Goal: Browse casually

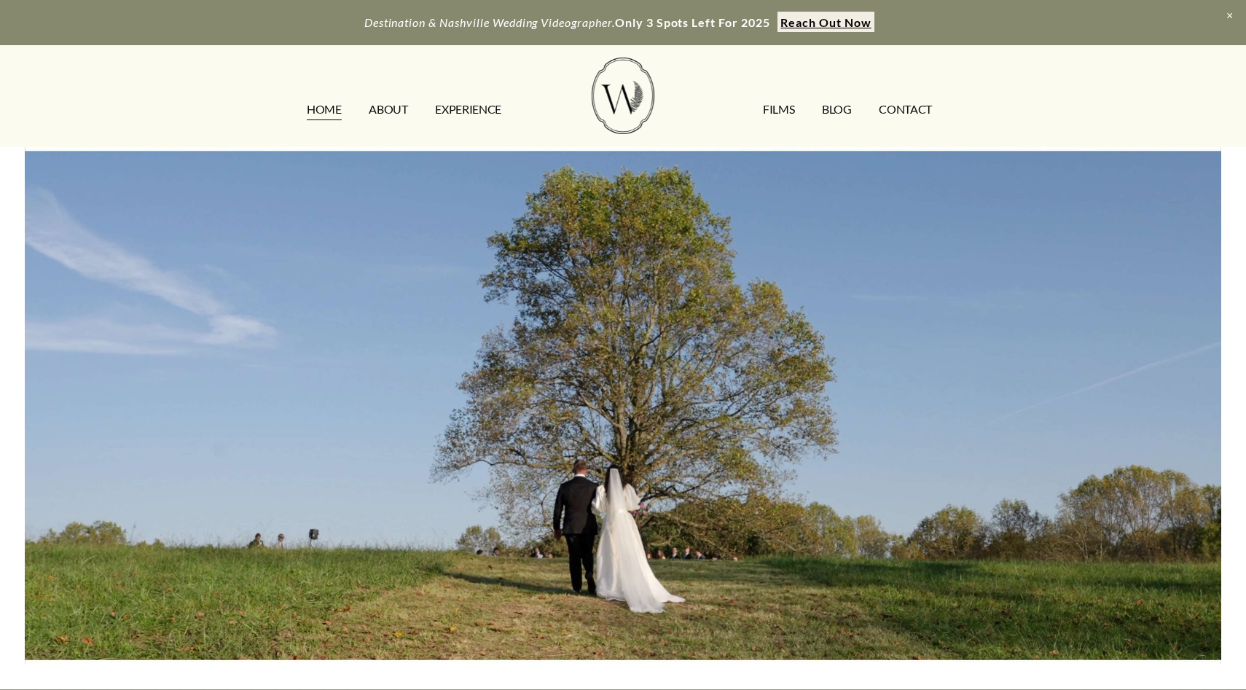
click at [453, 114] on link "EXPERIENCE" at bounding box center [468, 109] width 66 height 23
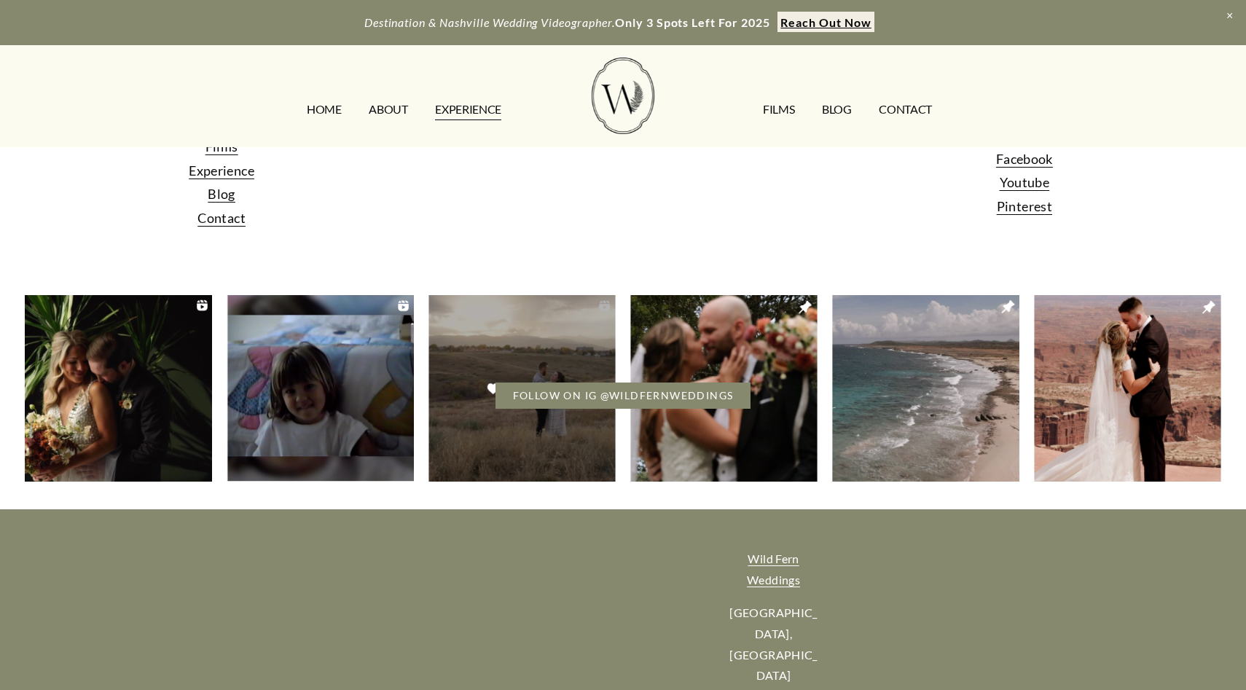
scroll to position [3247, 0]
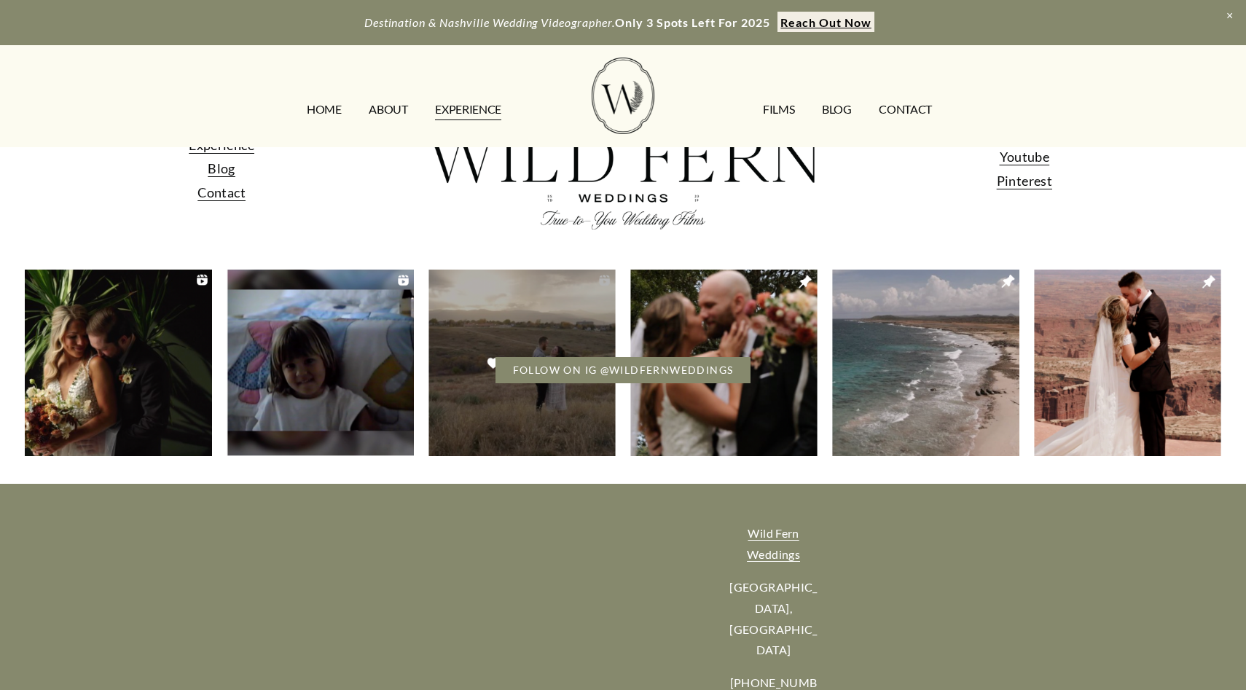
click at [788, 111] on link "FILMS" at bounding box center [778, 109] width 31 height 23
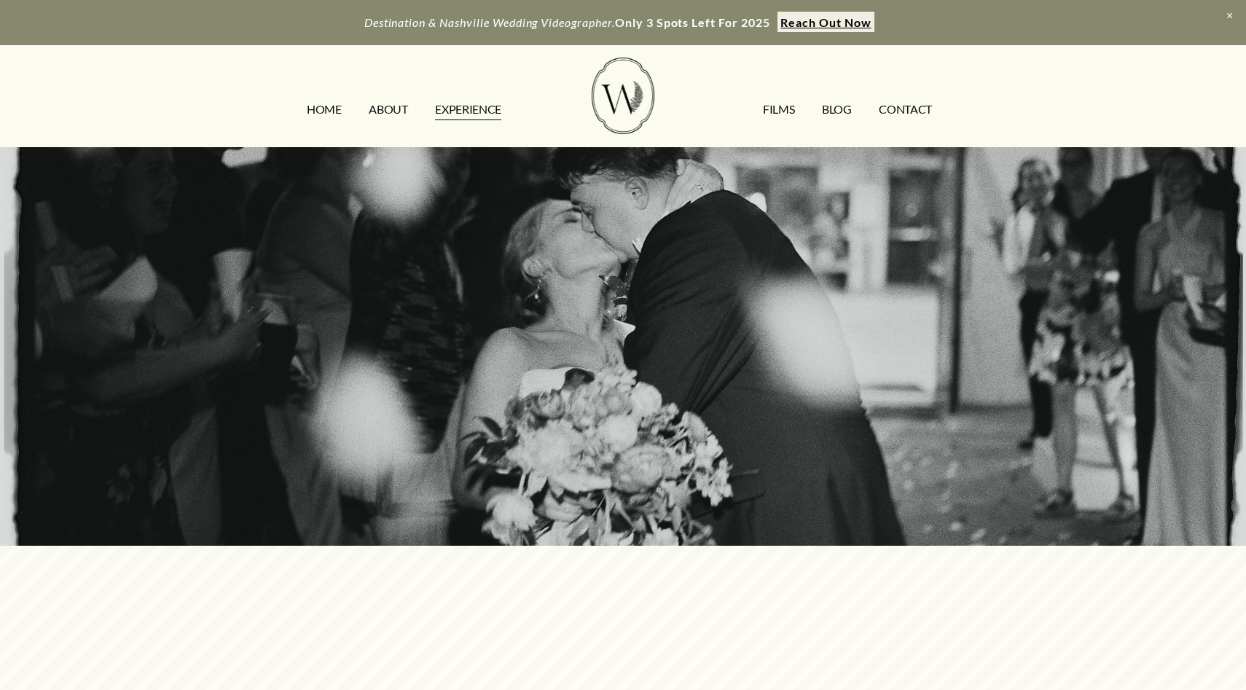
scroll to position [3247, 0]
